Goal: Information Seeking & Learning: Compare options

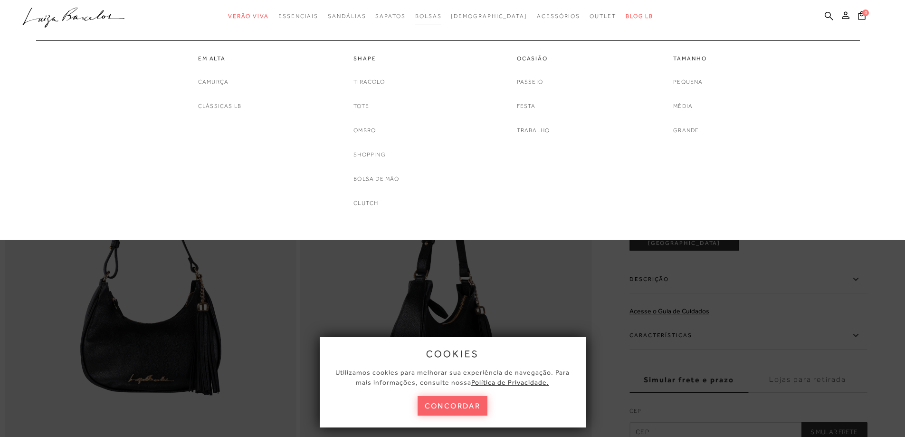
click at [442, 15] on span "Bolsas" at bounding box center [428, 16] width 27 height 7
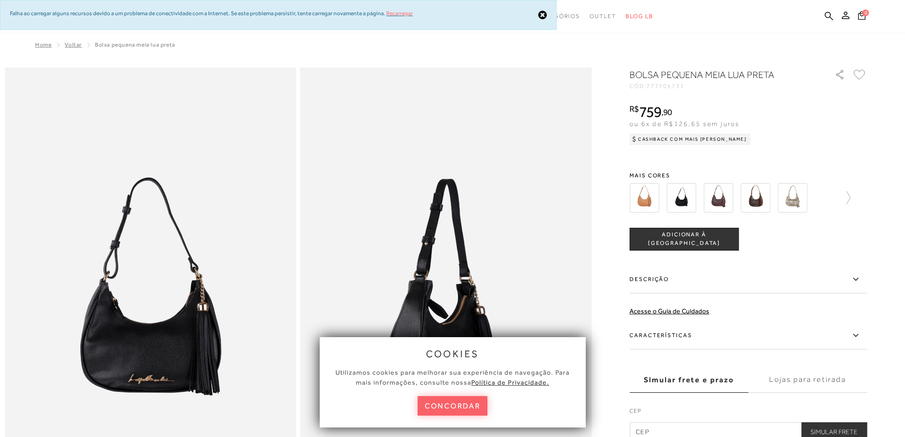
click at [407, 13] on link "Recarregar" at bounding box center [399, 13] width 27 height 7
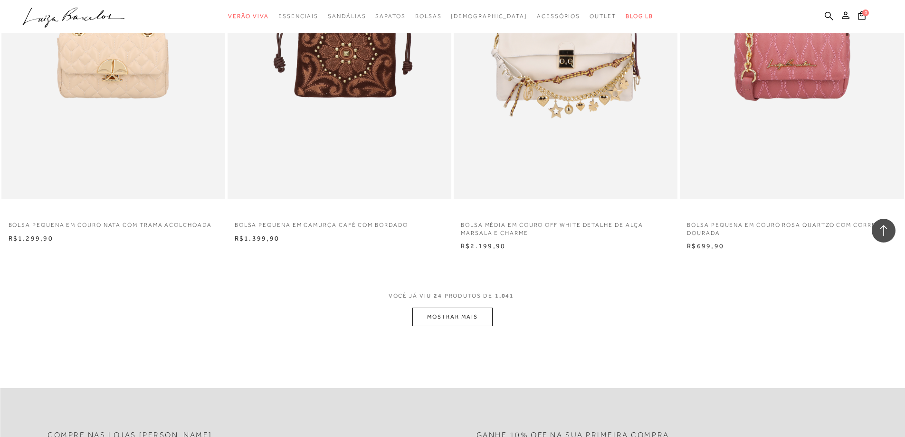
scroll to position [2182, 0]
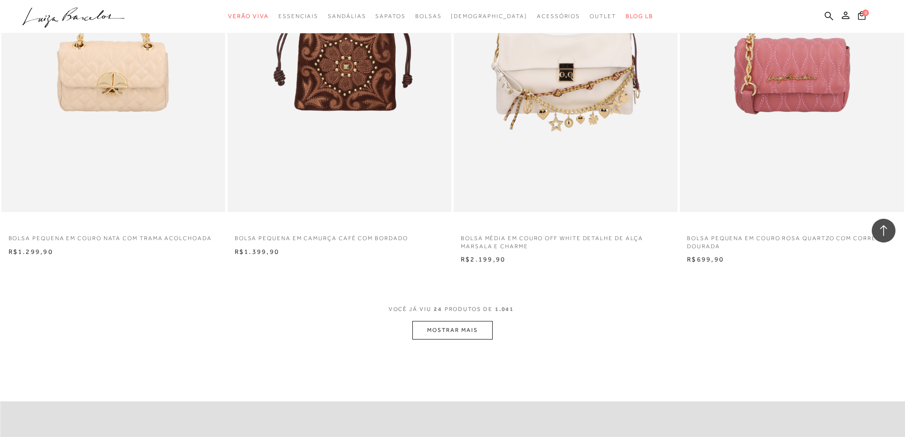
click at [448, 333] on button "MOSTRAR MAIS" at bounding box center [452, 330] width 80 height 19
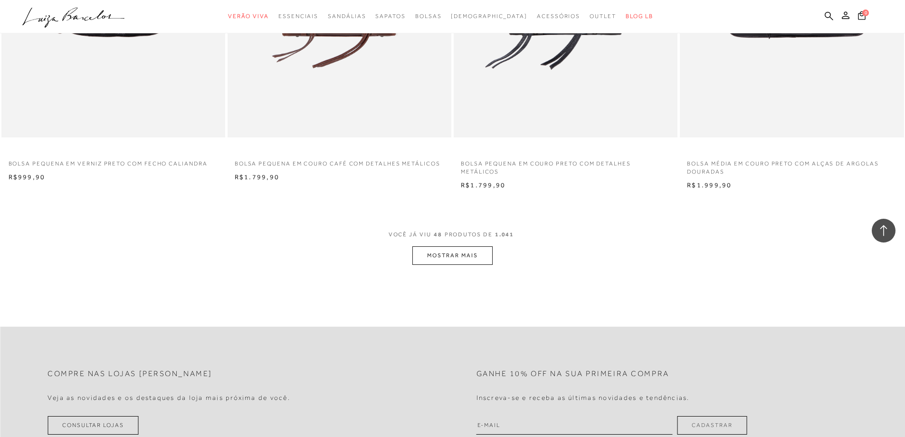
scroll to position [4510, 0]
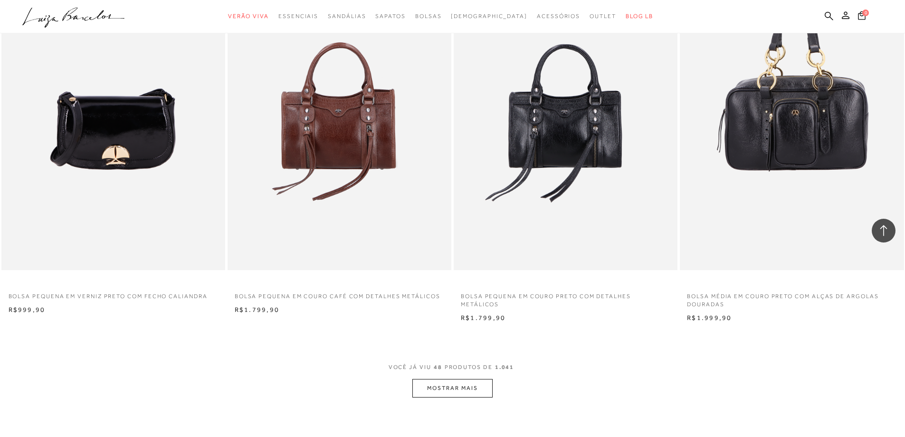
click at [456, 381] on button "MOSTRAR MAIS" at bounding box center [452, 388] width 80 height 19
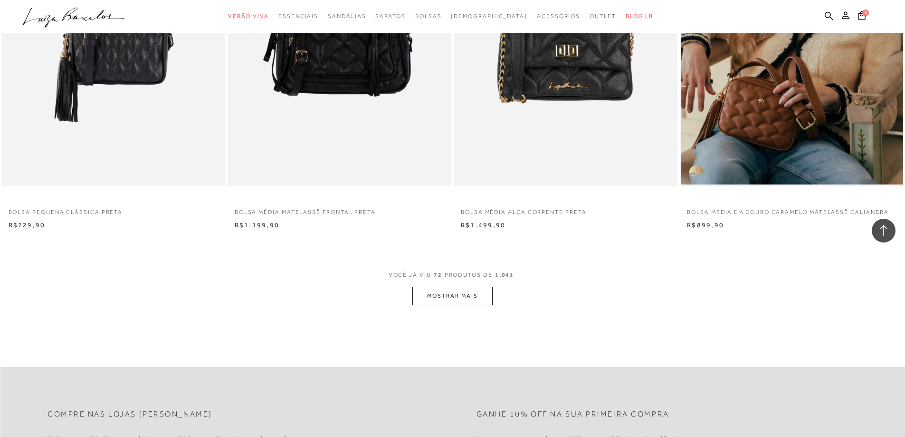
scroll to position [6886, 0]
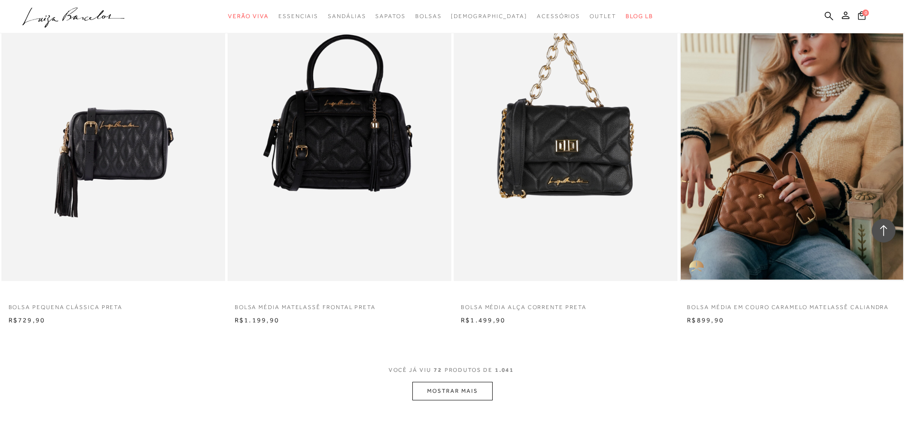
click at [445, 386] on button "MOSTRAR MAIS" at bounding box center [452, 390] width 80 height 19
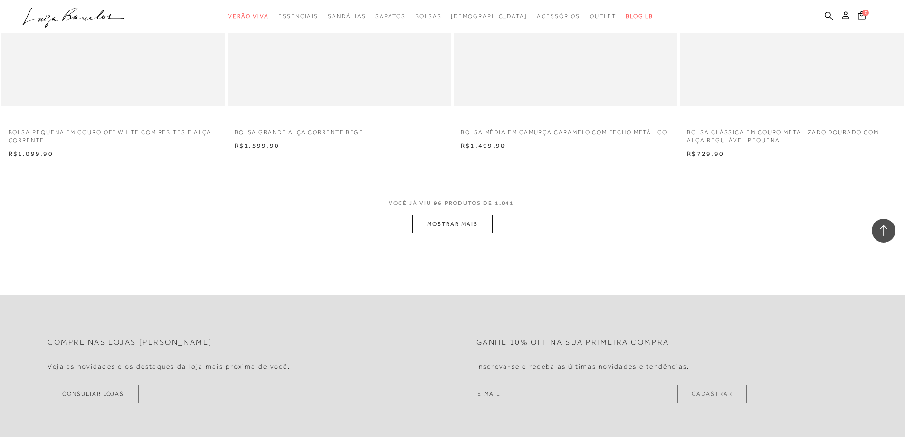
scroll to position [9451, 0]
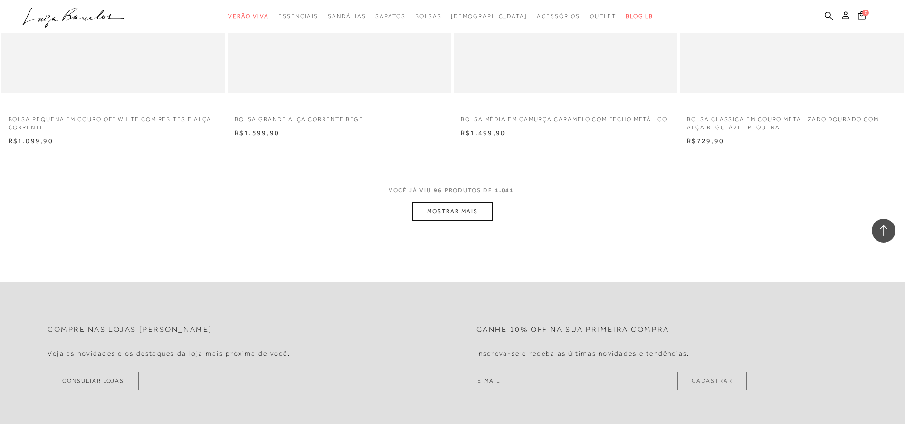
click at [461, 210] on button "MOSTRAR MAIS" at bounding box center [452, 211] width 80 height 19
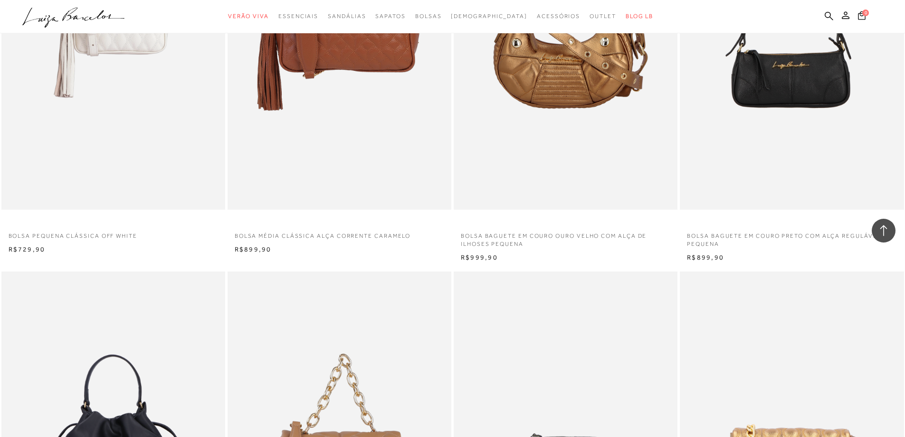
scroll to position [8453, 0]
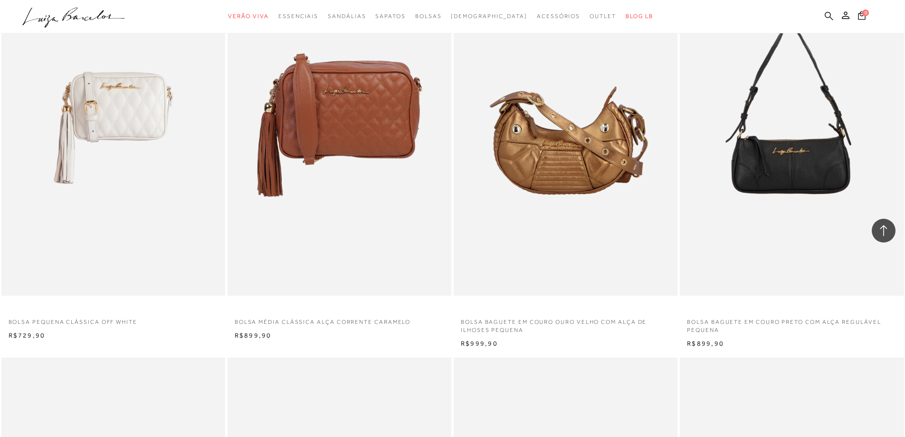
click at [826, 16] on icon at bounding box center [829, 15] width 9 height 9
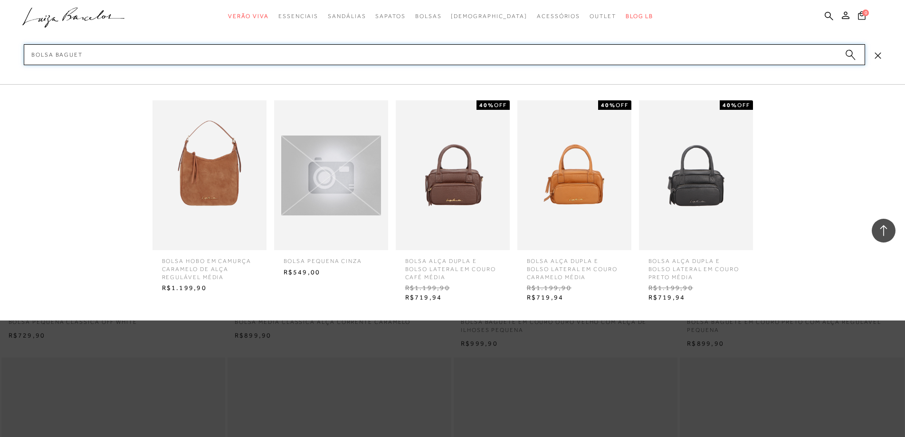
type input "bolsa baguete"
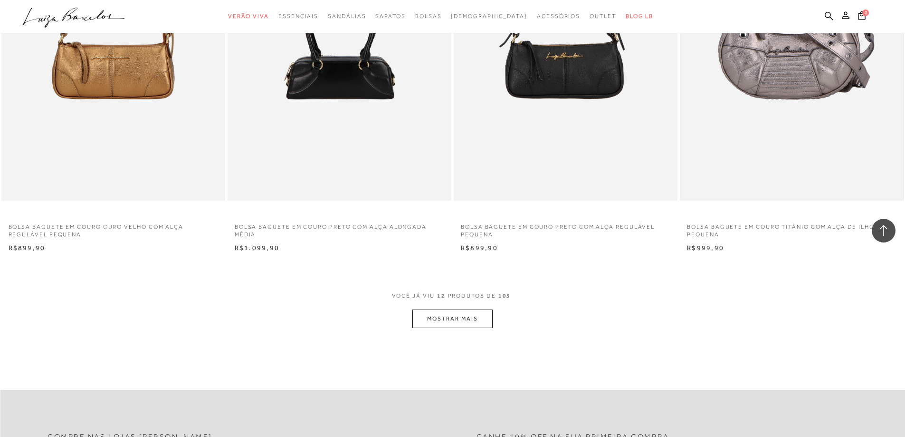
scroll to position [1093, 0]
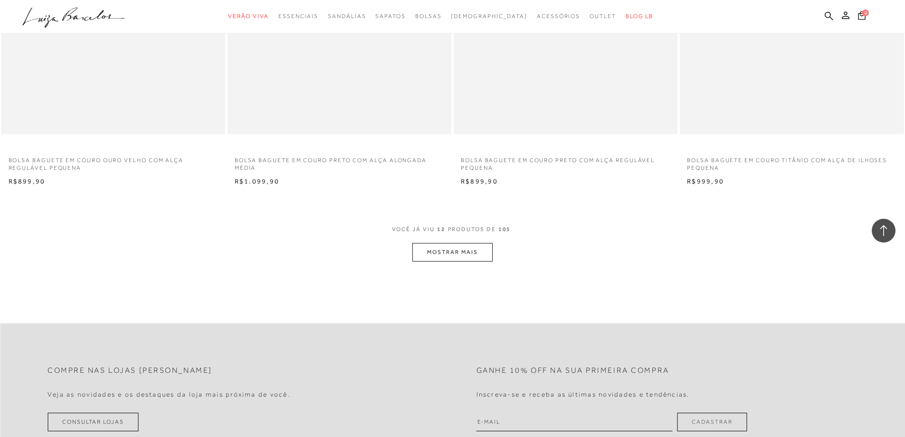
click at [448, 256] on button "MOSTRAR MAIS" at bounding box center [452, 252] width 80 height 19
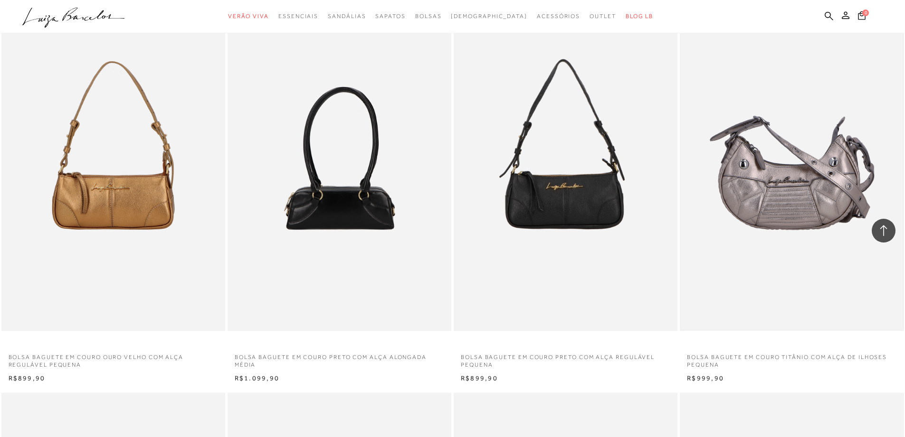
scroll to position [950, 0]
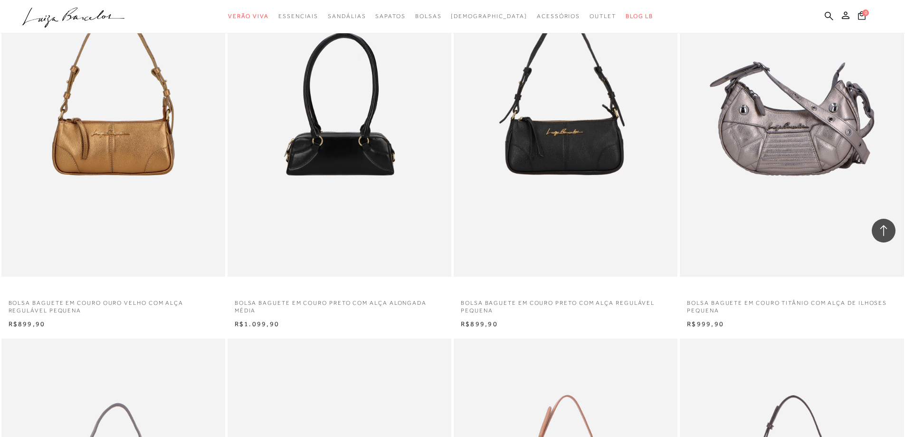
click at [809, 123] on img at bounding box center [792, 108] width 222 height 333
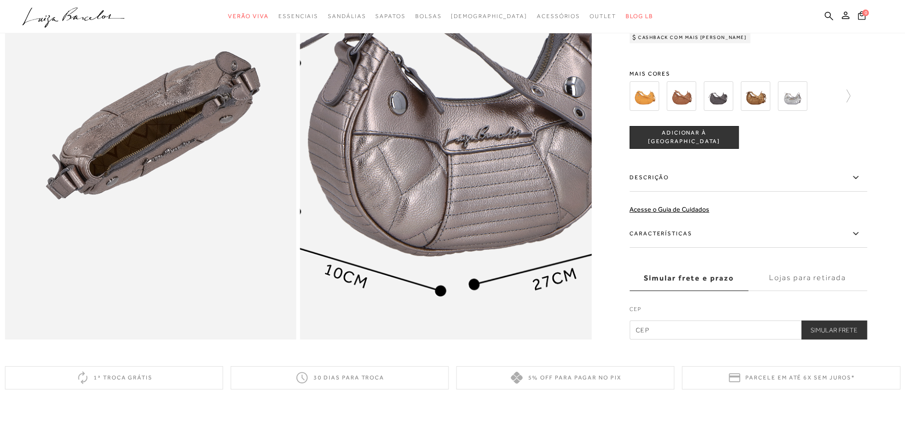
scroll to position [903, 0]
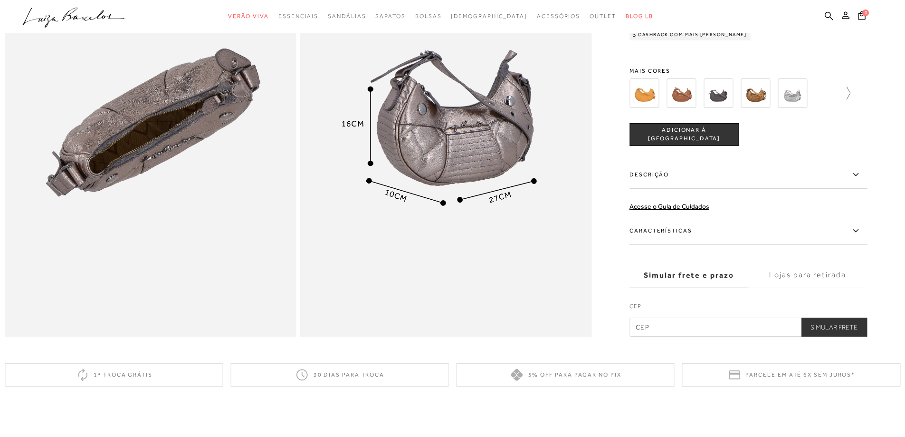
click at [850, 100] on icon at bounding box center [843, 92] width 13 height 13
click at [658, 108] on img at bounding box center [660, 92] width 29 height 29
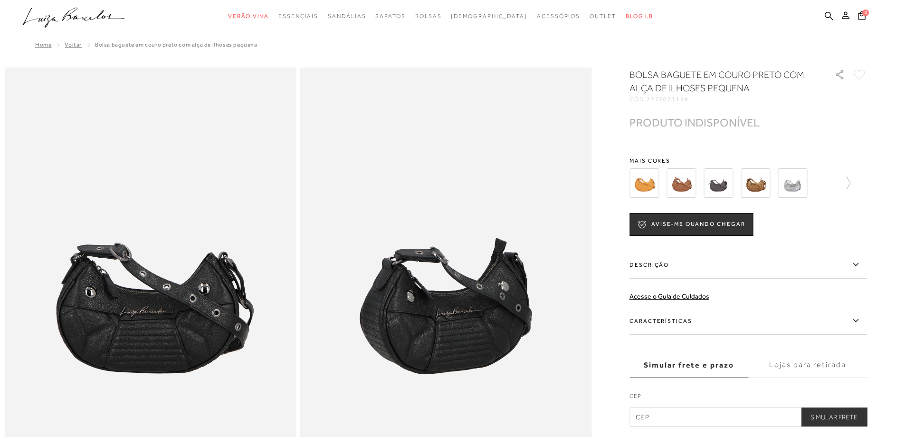
click at [797, 185] on img at bounding box center [792, 182] width 29 height 29
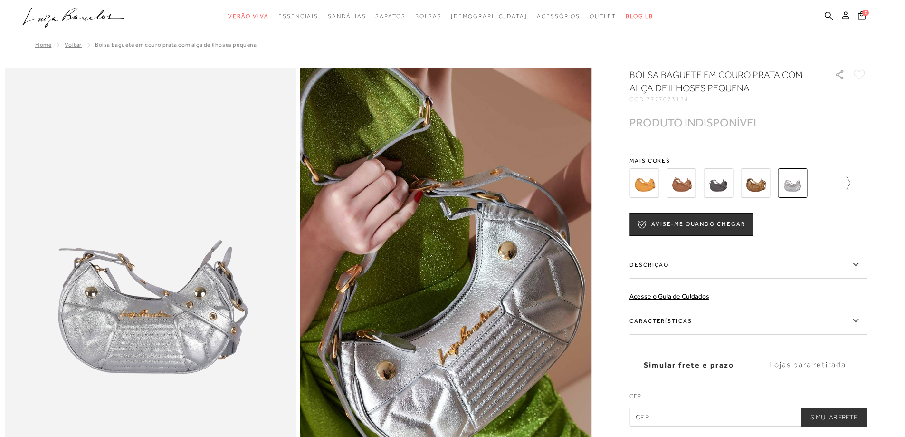
click at [850, 184] on icon at bounding box center [843, 182] width 13 height 13
click at [867, 184] on icon at bounding box center [860, 182] width 13 height 13
click at [671, 183] on img at bounding box center [660, 182] width 29 height 29
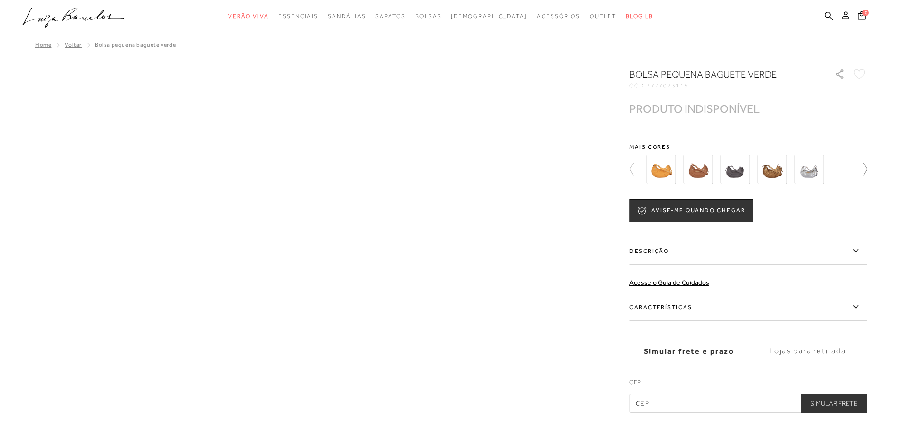
click at [865, 169] on icon at bounding box center [860, 168] width 13 height 13
click at [864, 169] on div at bounding box center [753, 169] width 221 height 35
click at [808, 172] on img at bounding box center [808, 168] width 29 height 29
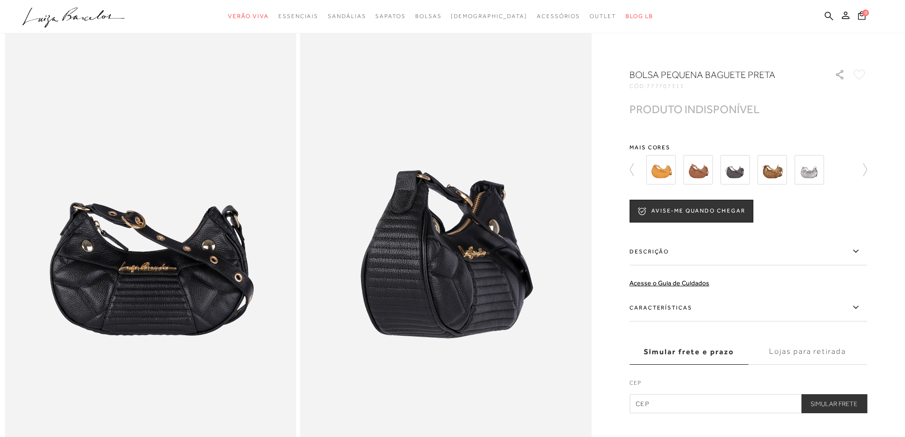
scroll to position [238, 0]
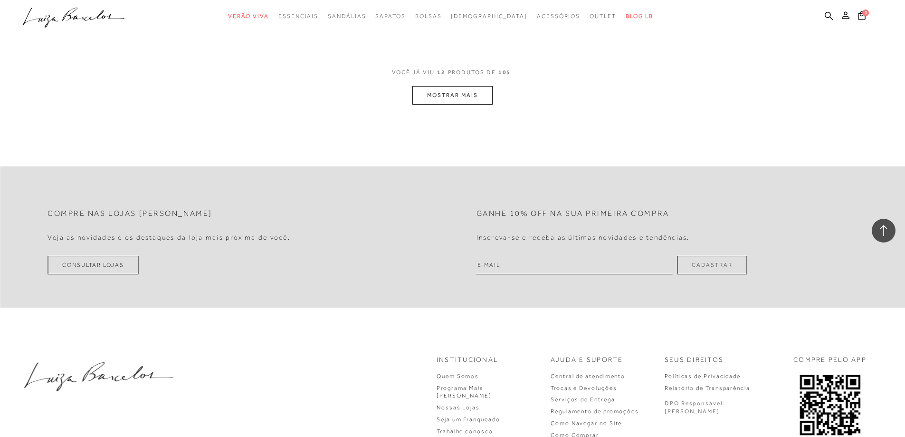
scroll to position [1143, 0]
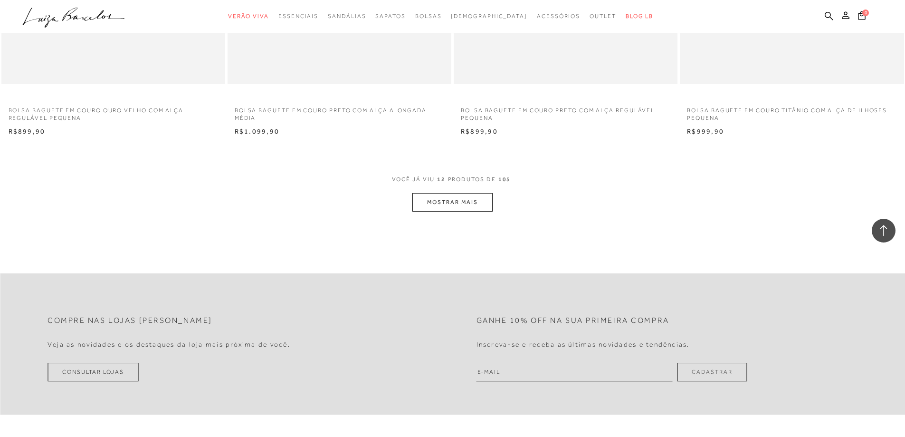
click at [467, 199] on button "MOSTRAR MAIS" at bounding box center [452, 202] width 80 height 19
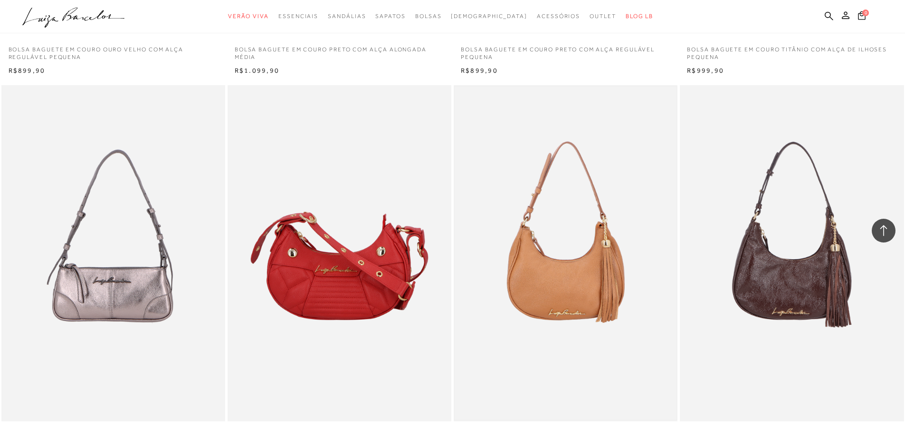
scroll to position [1285, 0]
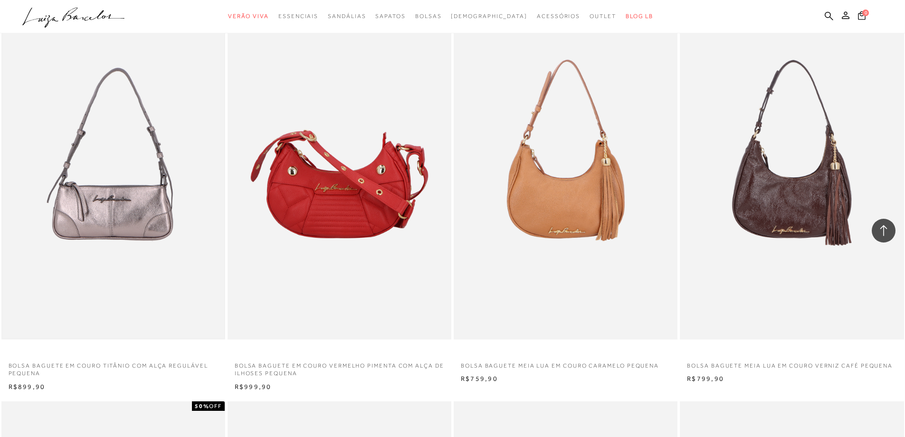
click at [105, 164] on img at bounding box center [113, 171] width 222 height 333
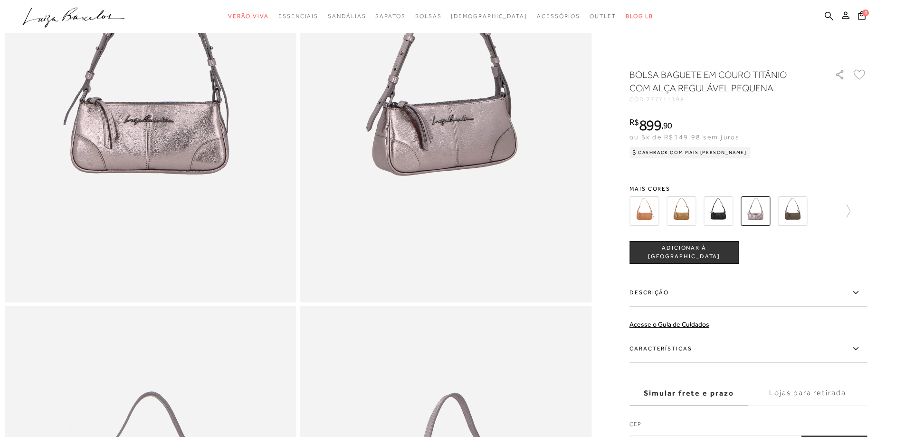
scroll to position [143, 0]
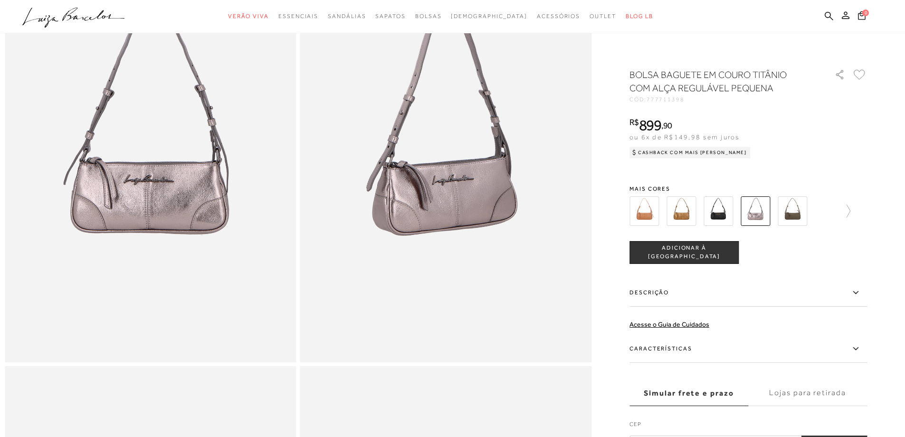
click at [682, 211] on img at bounding box center [681, 210] width 29 height 29
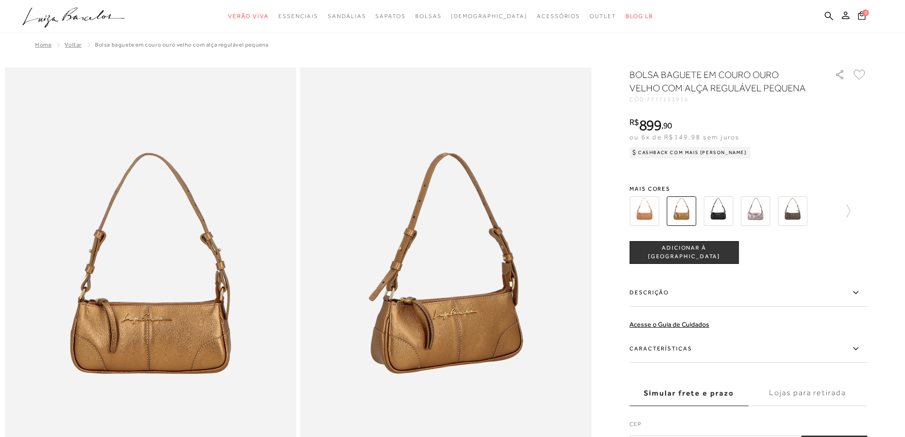
click at [723, 204] on img at bounding box center [718, 210] width 29 height 29
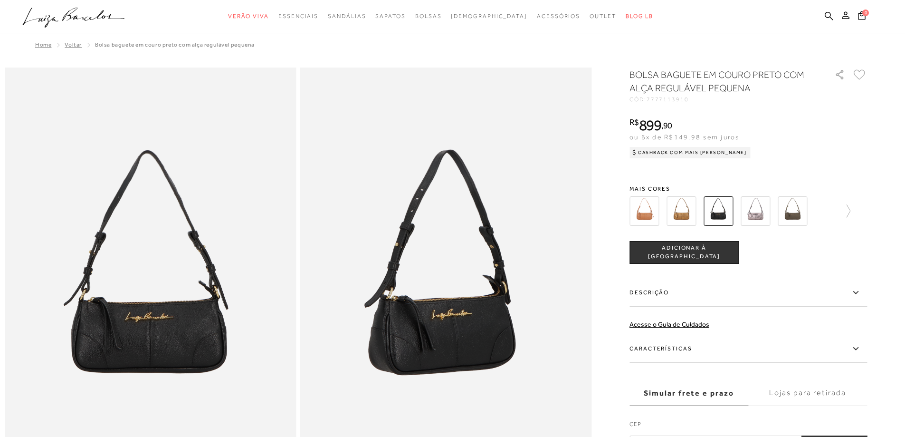
click at [766, 211] on img at bounding box center [755, 210] width 29 height 29
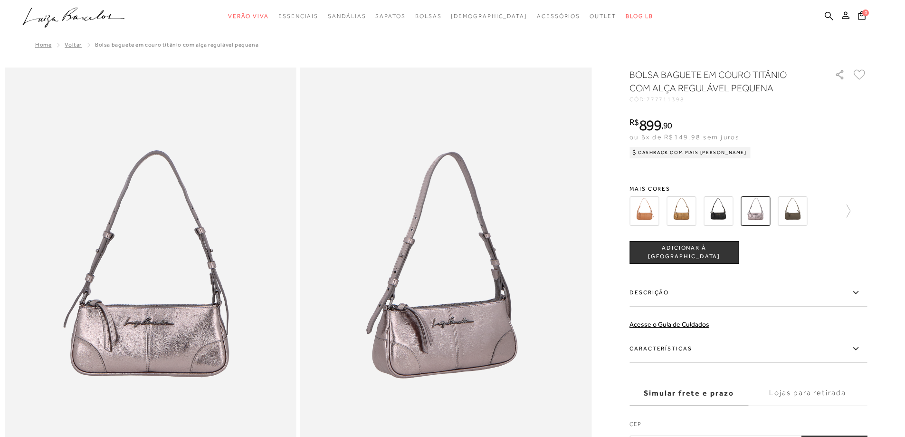
click at [800, 209] on img at bounding box center [792, 210] width 29 height 29
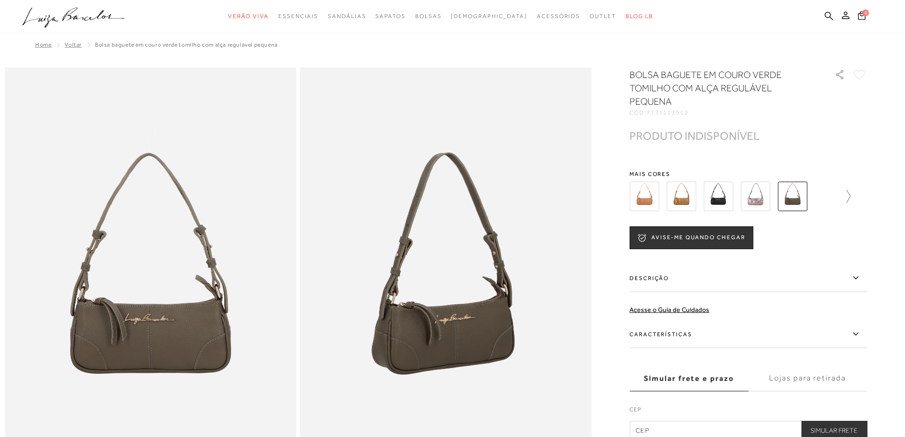
click at [850, 196] on icon at bounding box center [843, 196] width 13 height 13
click at [743, 196] on img at bounding box center [734, 195] width 29 height 29
